Goal: Navigation & Orientation: Understand site structure

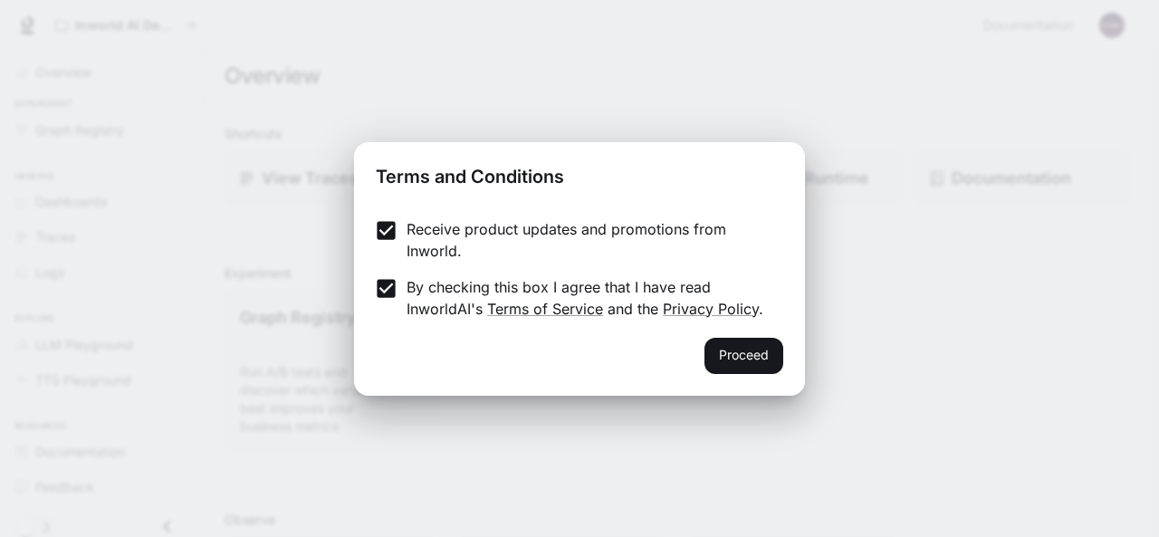
drag, startPoint x: 738, startPoint y: 360, endPoint x: 958, endPoint y: 387, distance: 221.5
click at [740, 360] on button "Proceed" at bounding box center [743, 356] width 79 height 36
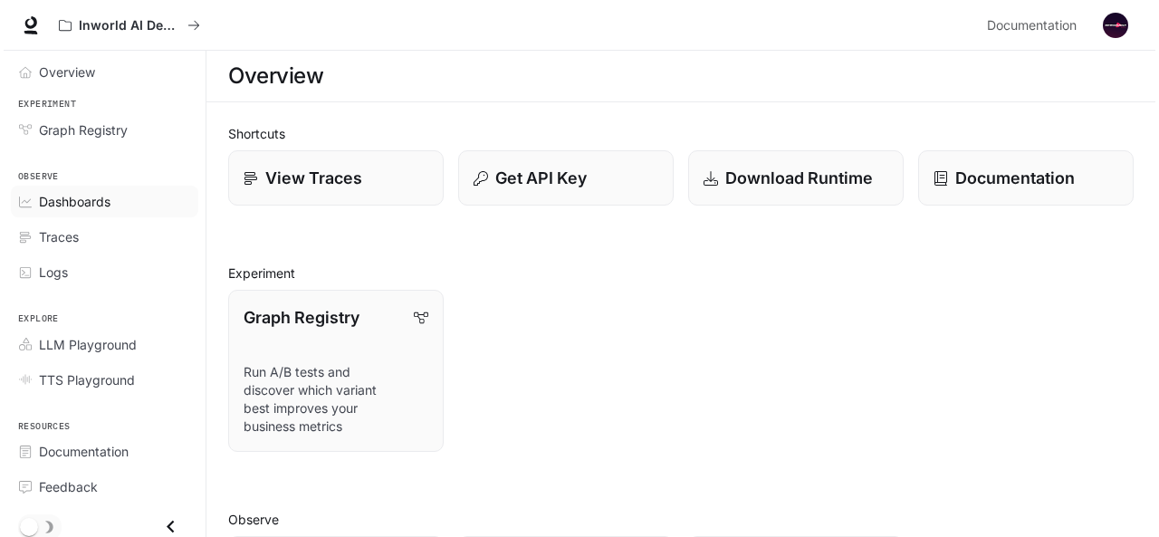
scroll to position [2, 0]
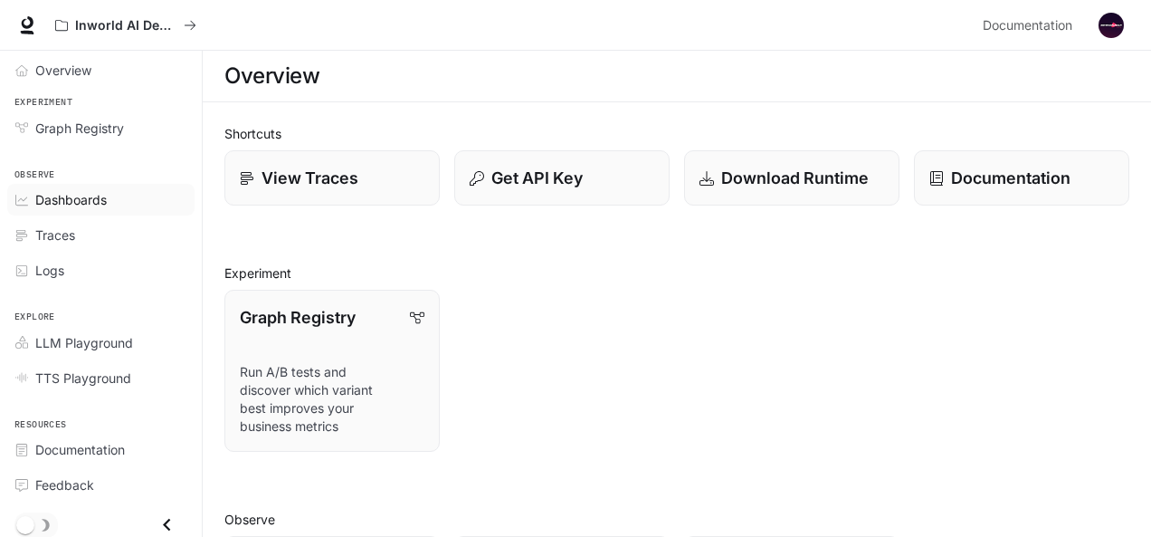
click at [72, 191] on span "Dashboards" at bounding box center [71, 199] width 72 height 19
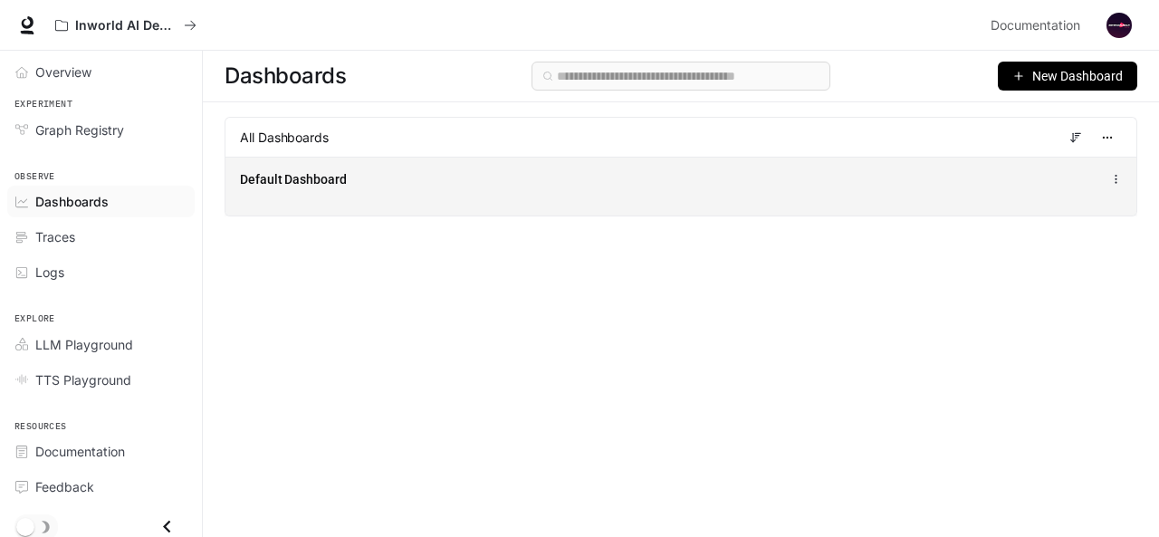
click at [1119, 176] on icon at bounding box center [1116, 179] width 12 height 13
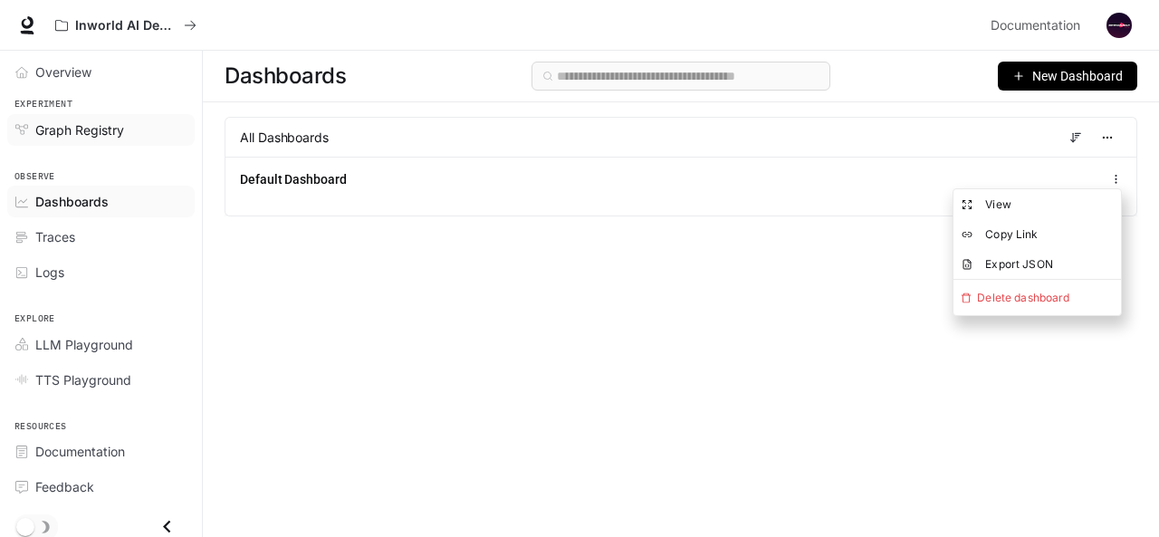
click at [72, 131] on span "Graph Registry" at bounding box center [79, 129] width 89 height 19
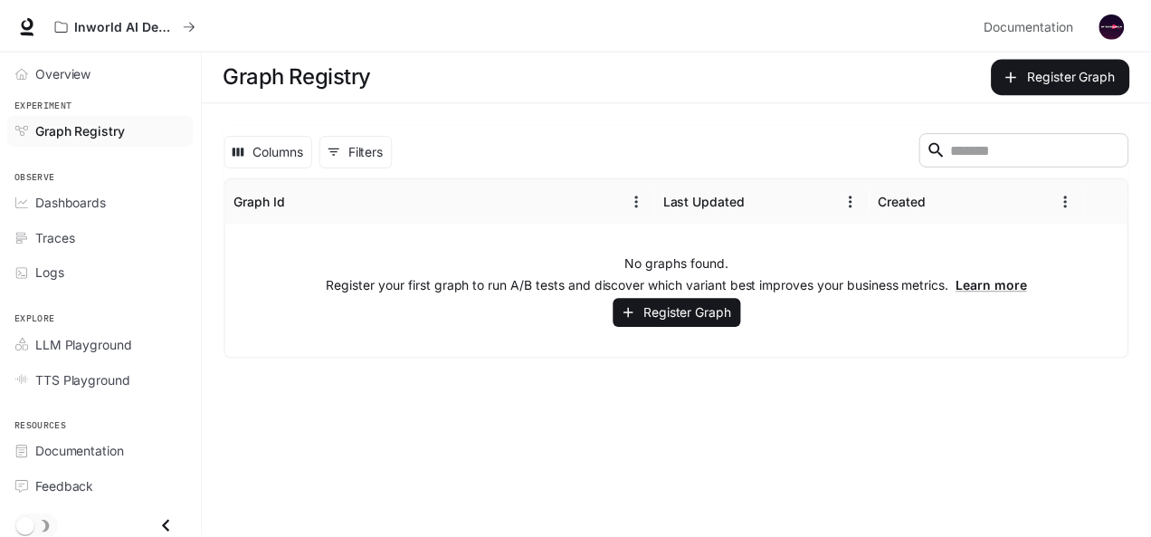
scroll to position [2, 0]
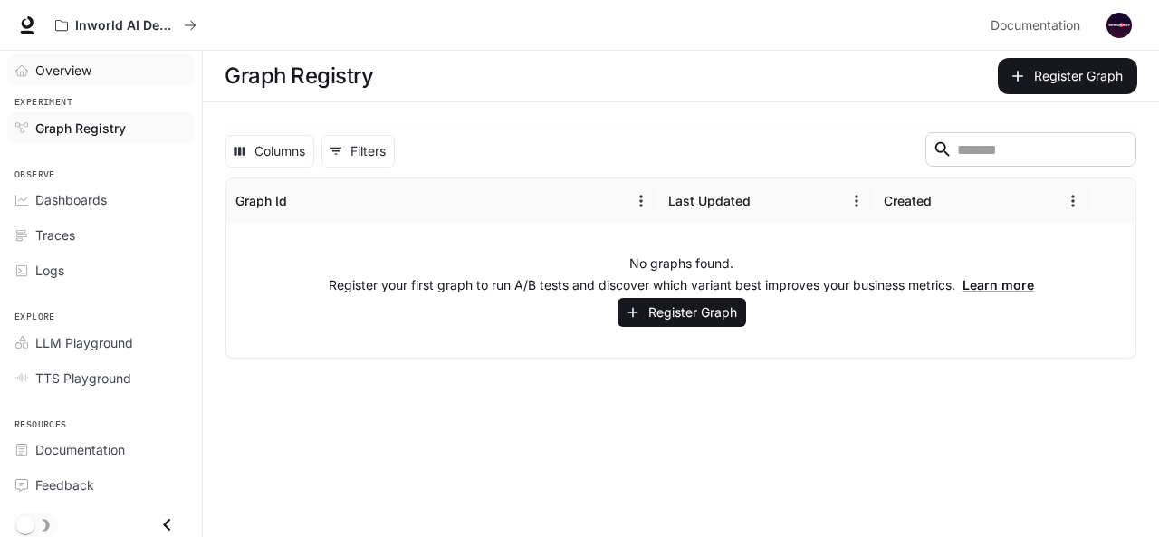
click at [63, 70] on span "Overview" at bounding box center [63, 70] width 56 height 19
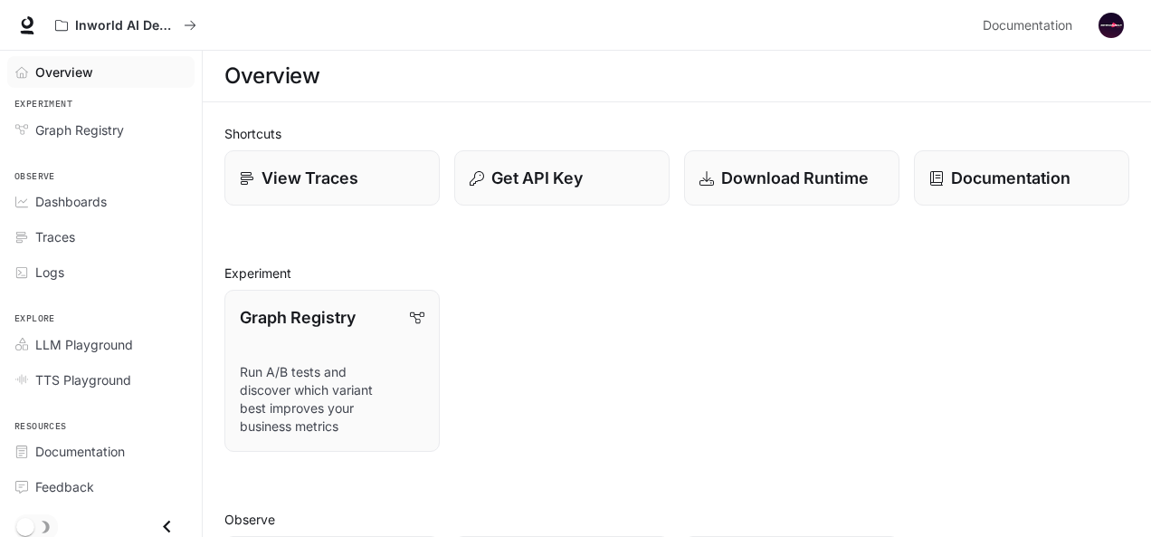
scroll to position [2, 0]
